Goal: Information Seeking & Learning: Learn about a topic

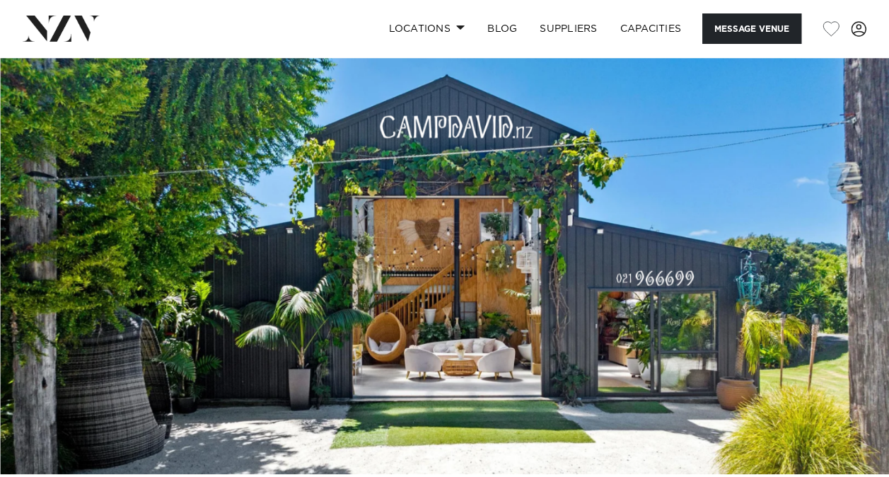
click at [820, 47] on nav "Locations Auckland Wellington Christchurch Queenstown Hamilton Northland Bay of…" at bounding box center [444, 28] width 889 height 57
click at [661, 33] on link "Capacities" at bounding box center [651, 28] width 84 height 30
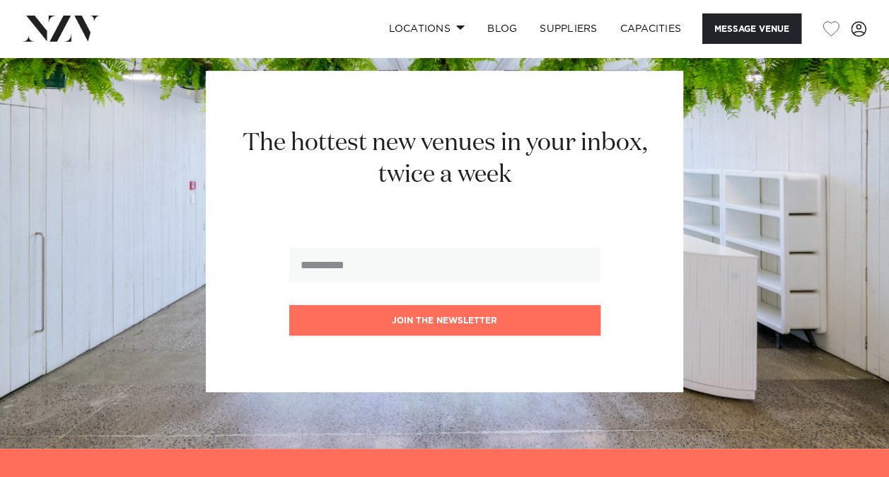
scroll to position [3276, 0]
